Goal: Use online tool/utility

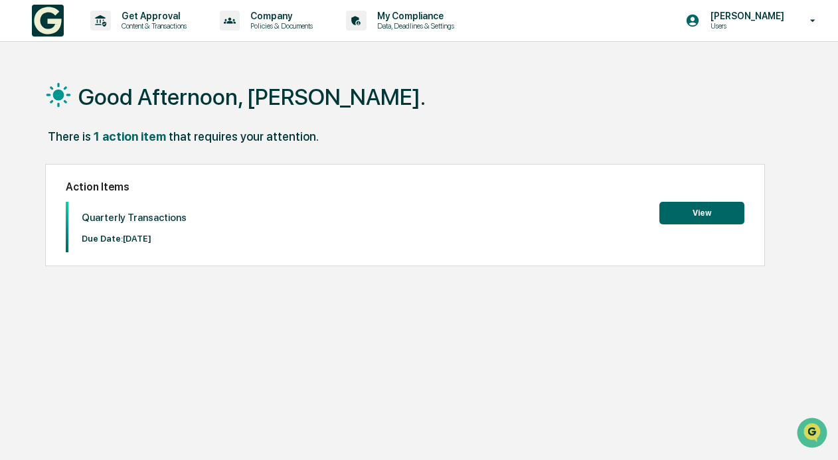
click at [702, 223] on button "View" at bounding box center [702, 213] width 85 height 23
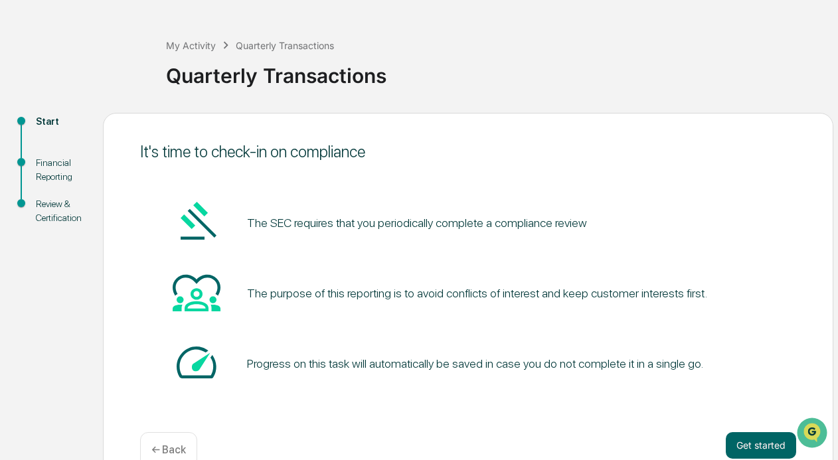
scroll to position [75, 0]
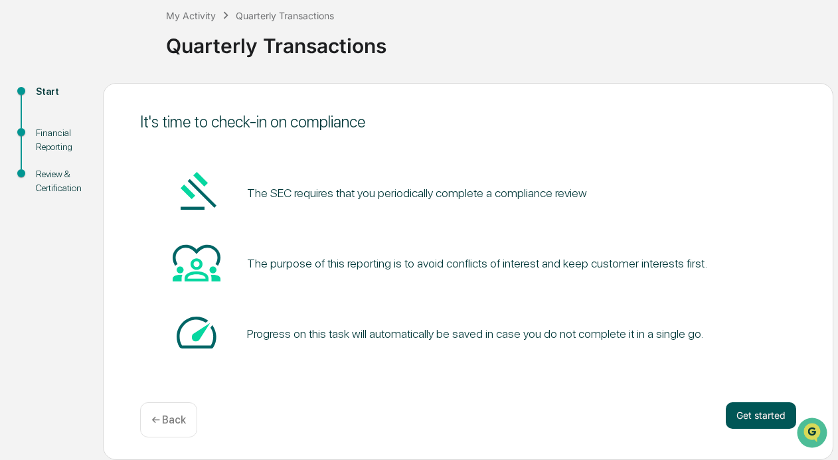
click at [779, 414] on button "Get started" at bounding box center [761, 416] width 70 height 27
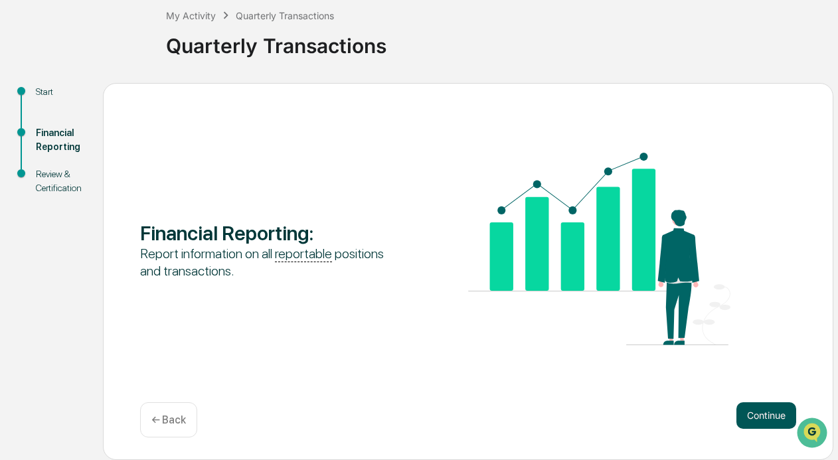
click at [753, 419] on button "Continue" at bounding box center [767, 416] width 60 height 27
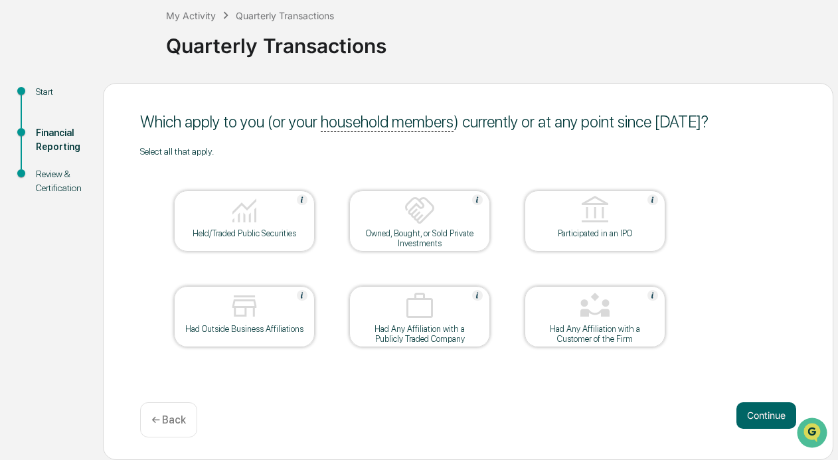
click at [219, 225] on div at bounding box center [244, 212] width 133 height 34
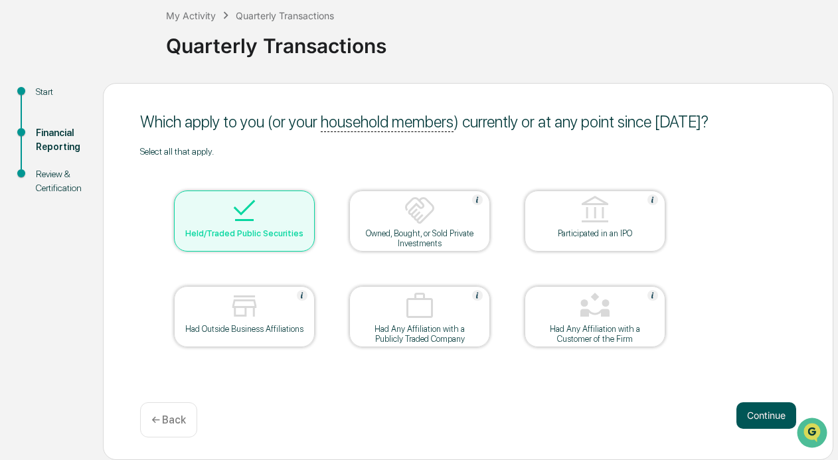
click at [767, 418] on button "Continue" at bounding box center [767, 416] width 60 height 27
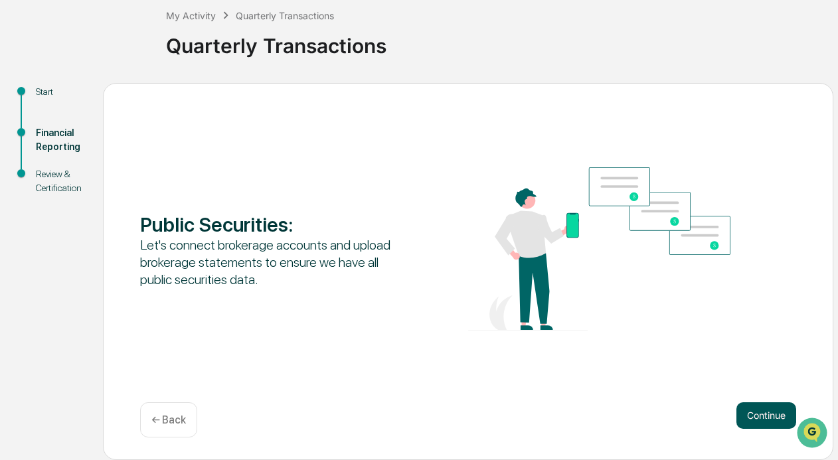
click at [767, 417] on button "Continue" at bounding box center [767, 416] width 60 height 27
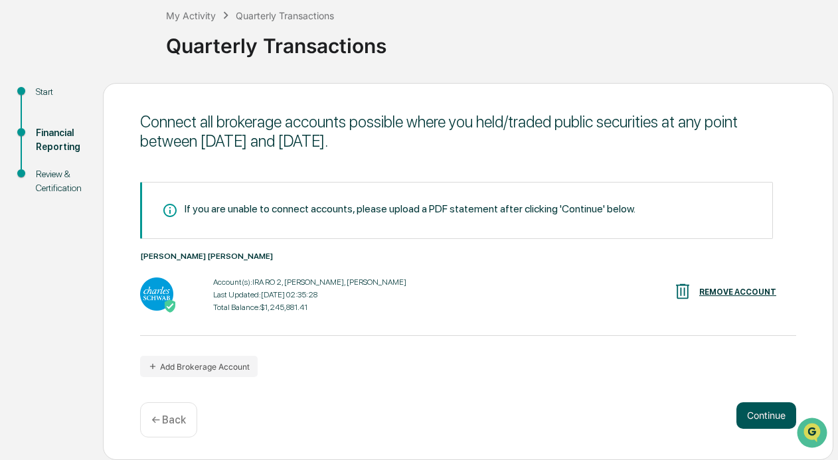
click at [788, 418] on button "Continue" at bounding box center [767, 416] width 60 height 27
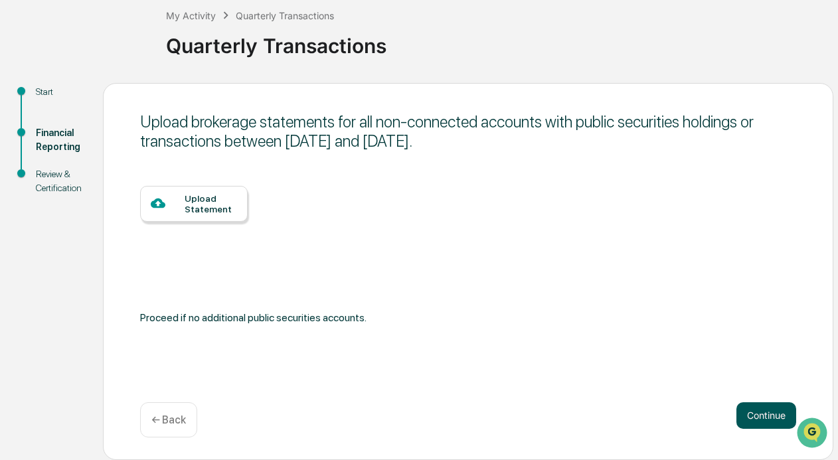
click at [757, 413] on button "Continue" at bounding box center [767, 416] width 60 height 27
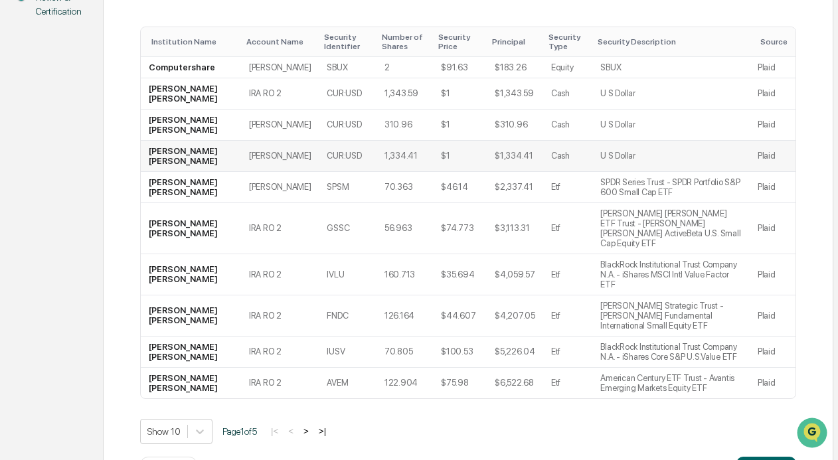
scroll to position [276, 0]
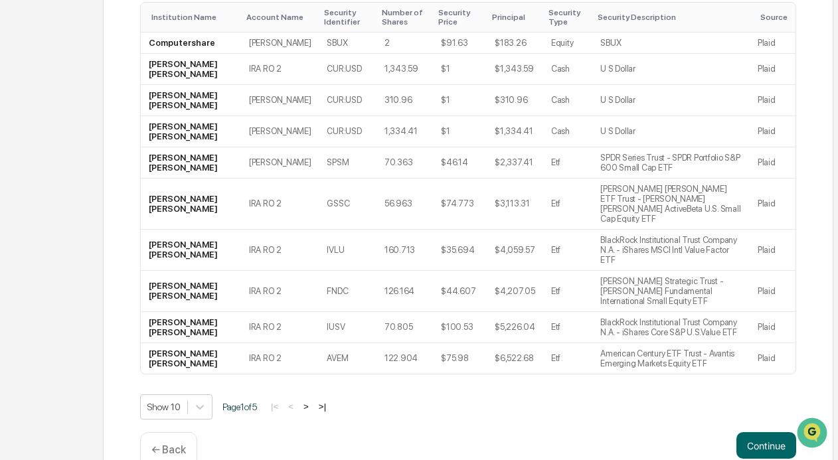
click at [313, 401] on button ">" at bounding box center [306, 406] width 13 height 11
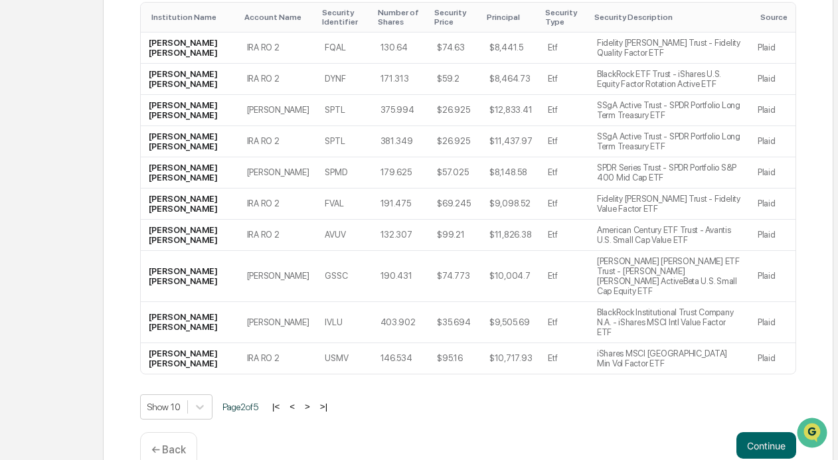
click at [331, 401] on button ">|" at bounding box center [323, 406] width 15 height 11
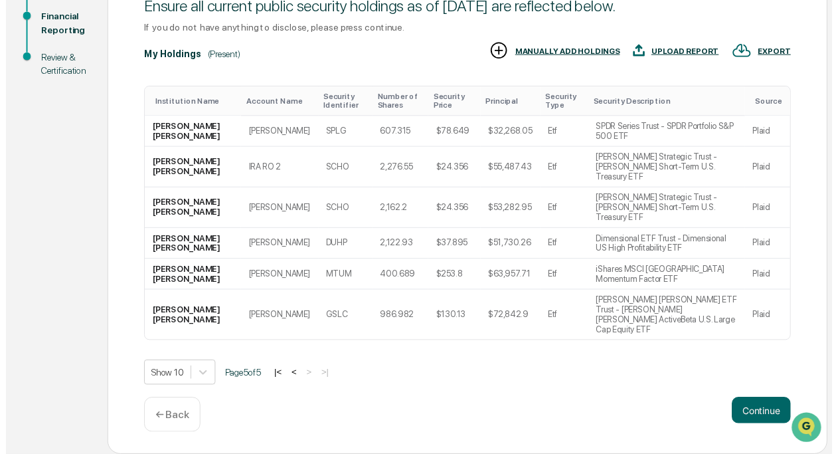
scroll to position [151, 0]
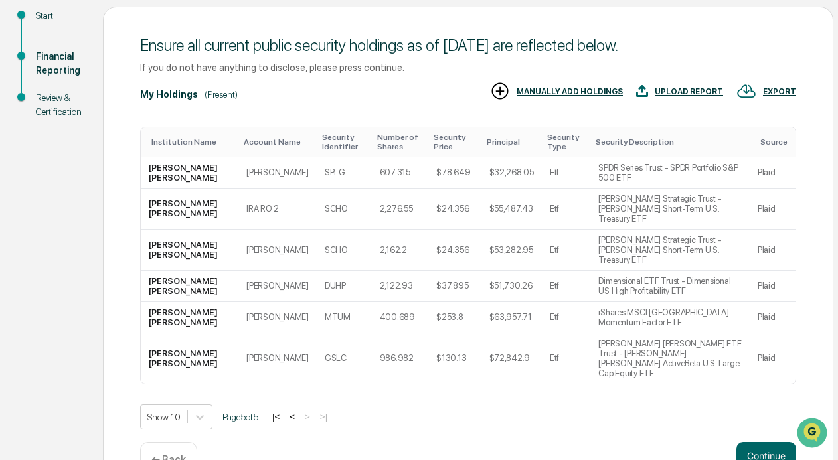
click at [789, 90] on div "EXPORT" at bounding box center [779, 91] width 33 height 9
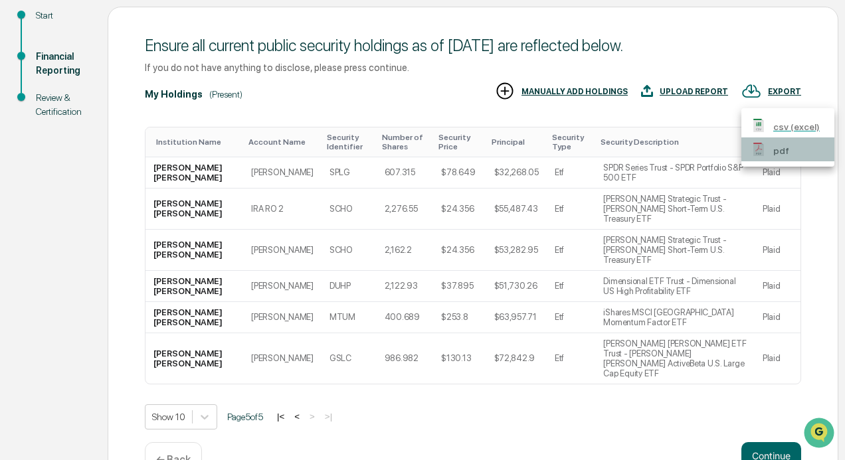
click at [770, 149] on div "pdf" at bounding box center [772, 149] width 41 height 13
click at [788, 130] on p "csv (excel)" at bounding box center [796, 127] width 47 height 14
drag, startPoint x: 311, startPoint y: 409, endPoint x: 444, endPoint y: 398, distance: 133.3
click at [311, 409] on div at bounding box center [422, 230] width 845 height 460
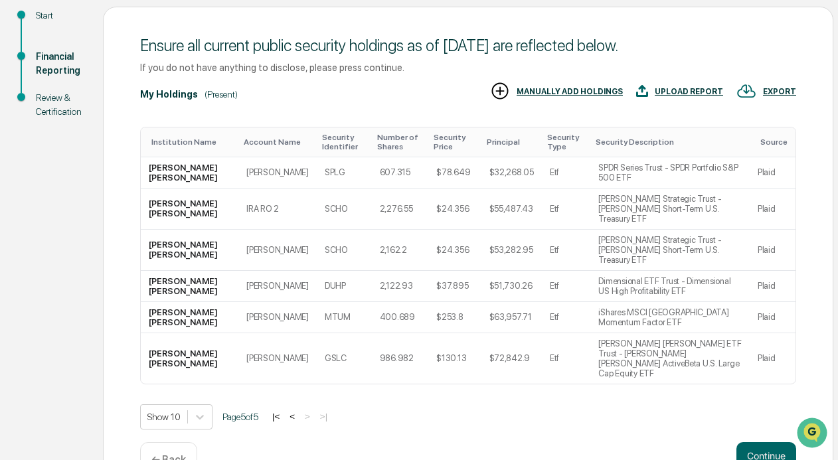
click at [58, 100] on div "Review & Certification" at bounding box center [59, 105] width 46 height 28
click at [168, 454] on p "← Back" at bounding box center [168, 460] width 35 height 13
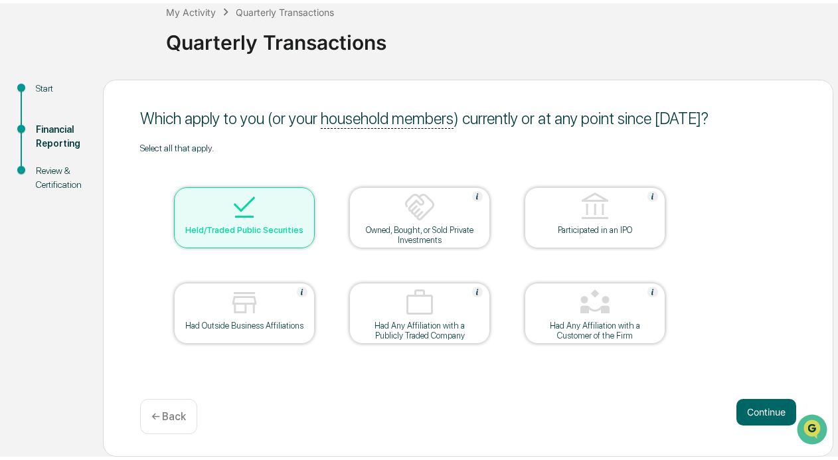
scroll to position [75, 0]
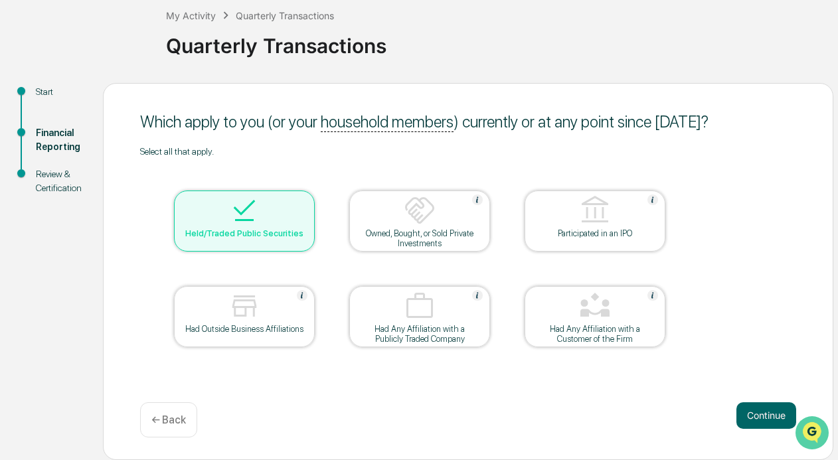
click at [810, 435] on icon "Open customer support" at bounding box center [812, 449] width 33 height 33
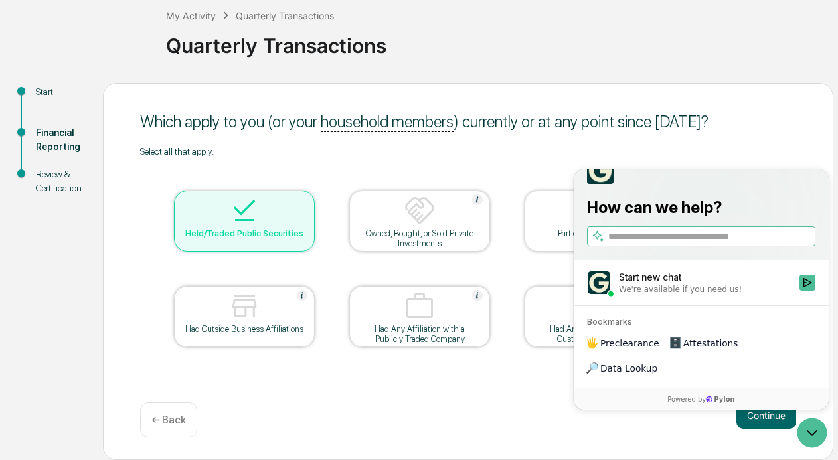
click at [291, 420] on div "Continue ← Back" at bounding box center [468, 420] width 656 height 35
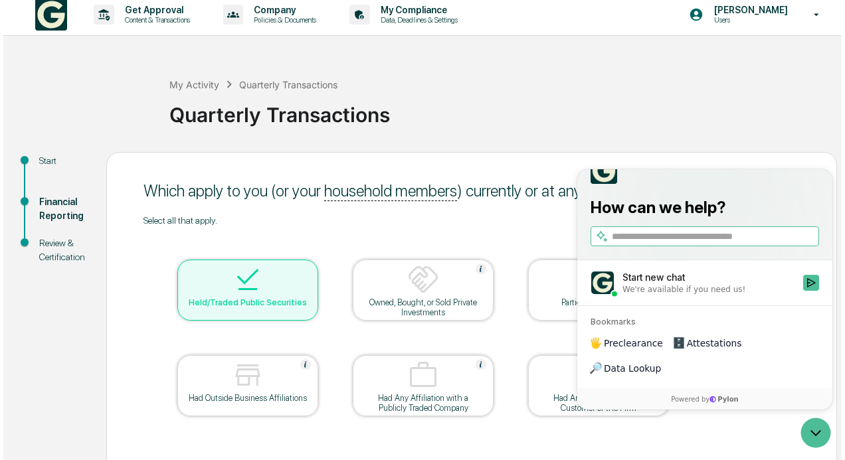
scroll to position [0, 0]
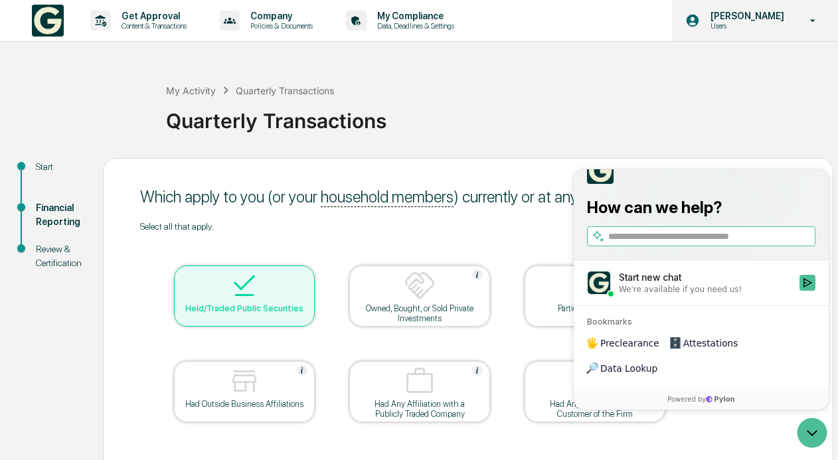
click at [811, 15] on icon at bounding box center [813, 21] width 23 height 13
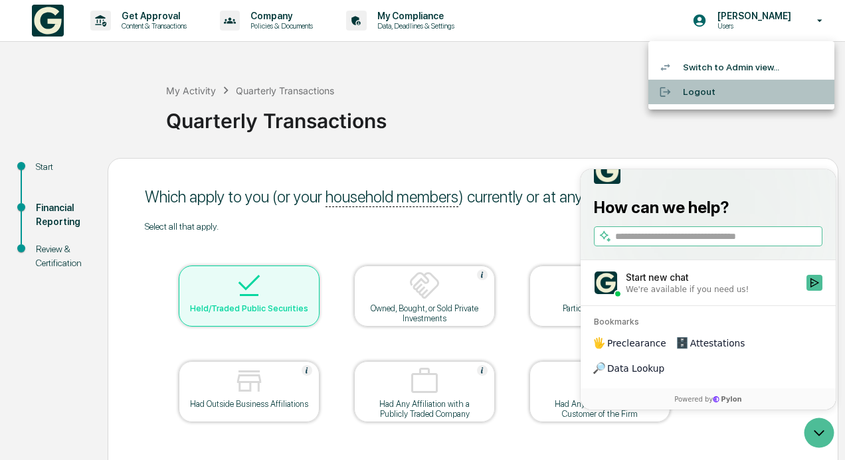
click at [694, 94] on li "Logout" at bounding box center [741, 92] width 186 height 25
